Goal: Register for event/course

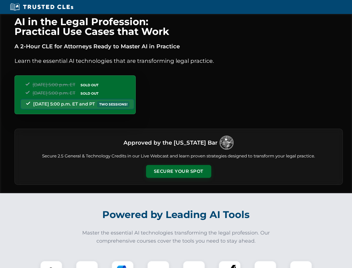
click at [179, 171] on button "Secure Your Spot" at bounding box center [178, 171] width 65 height 13
click at [51, 264] on img at bounding box center [51, 272] width 16 height 16
click at [87, 264] on div at bounding box center [87, 272] width 22 height 22
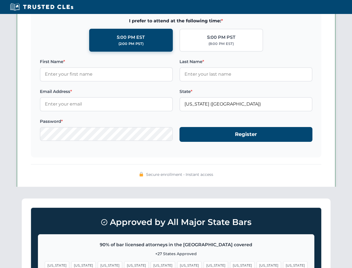
click at [257, 264] on span "[US_STATE]" at bounding box center [269, 265] width 24 height 8
